Goal: Task Accomplishment & Management: Use online tool/utility

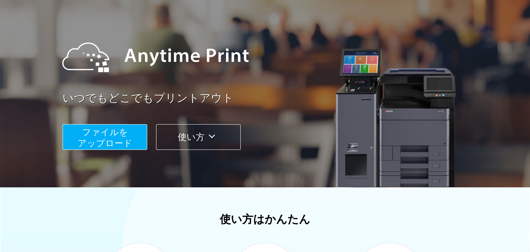
scroll to position [81, 0]
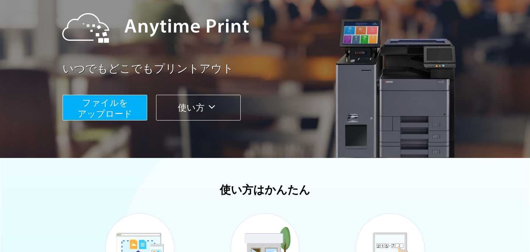
click at [109, 110] on span "ファイルを ​​アップロード" at bounding box center [105, 108] width 55 height 21
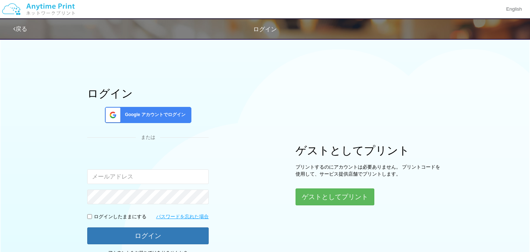
click at [180, 113] on span "Google アカウントでログイン" at bounding box center [154, 115] width 64 height 6
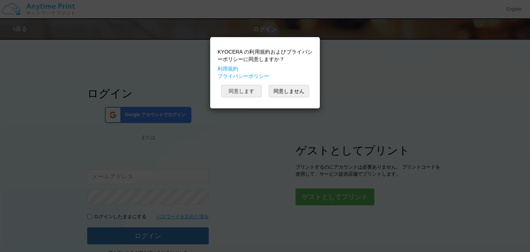
click at [239, 94] on button "同意します" at bounding box center [241, 91] width 40 height 13
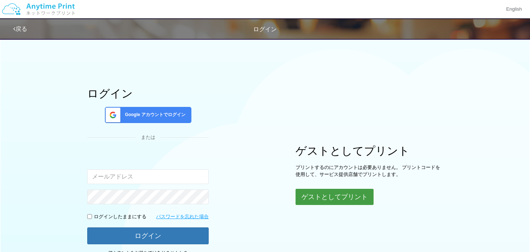
click at [328, 199] on button "ゲストとしてプリント" at bounding box center [334, 197] width 78 height 16
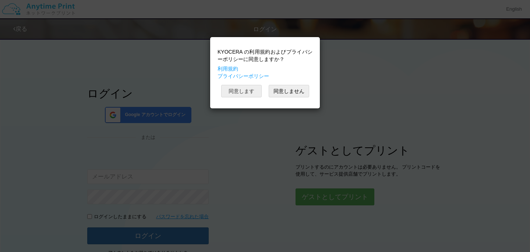
click at [242, 93] on button "同意します" at bounding box center [241, 91] width 40 height 13
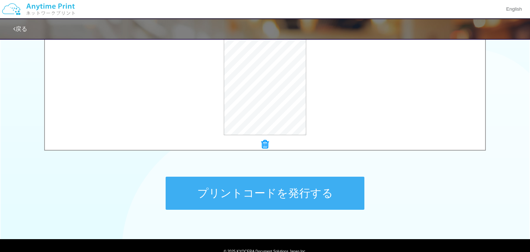
scroll to position [307, 0]
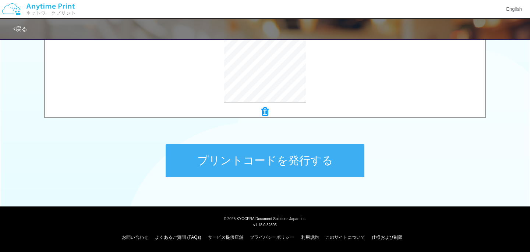
click at [213, 174] on button "プリントコードを発行する" at bounding box center [265, 160] width 199 height 33
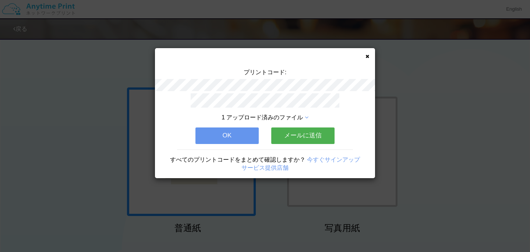
click at [223, 128] on button "OK" at bounding box center [226, 136] width 63 height 16
